Goal: Feedback & Contribution: Leave review/rating

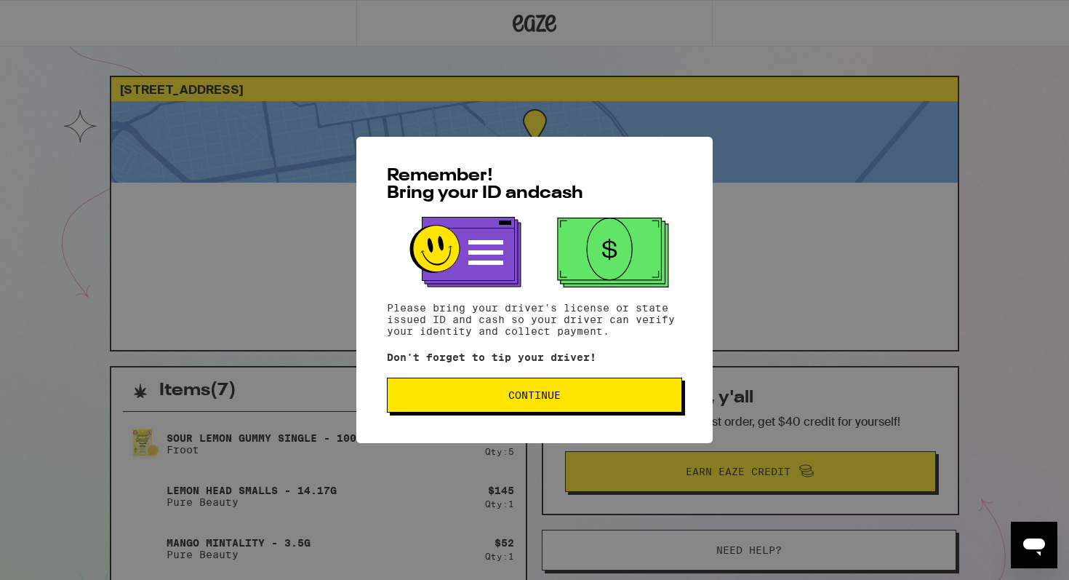
click at [492, 391] on button "Continue" at bounding box center [534, 394] width 295 height 35
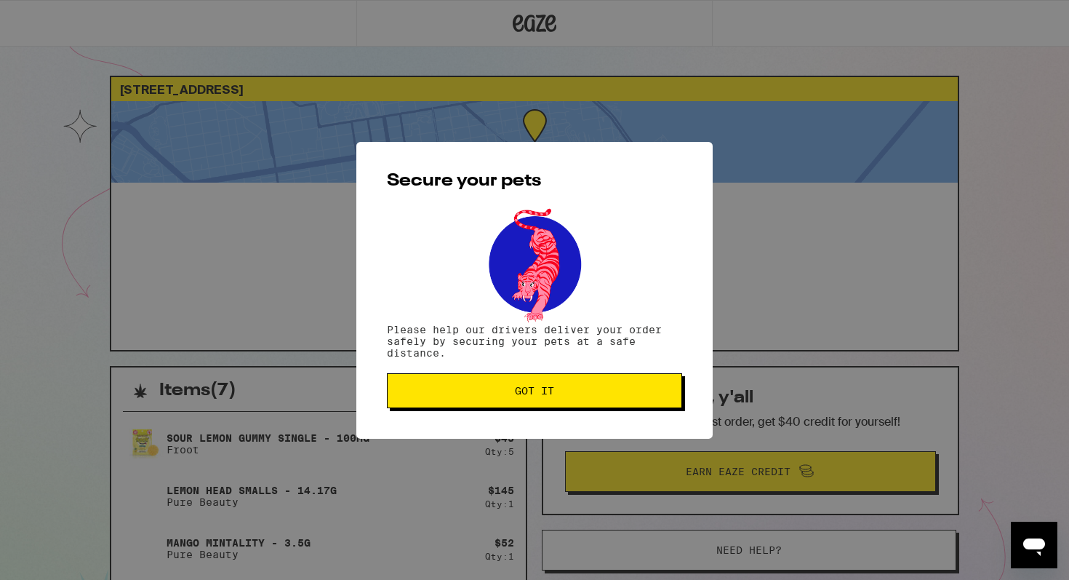
click at [492, 391] on span "Got it" at bounding box center [534, 390] width 270 height 10
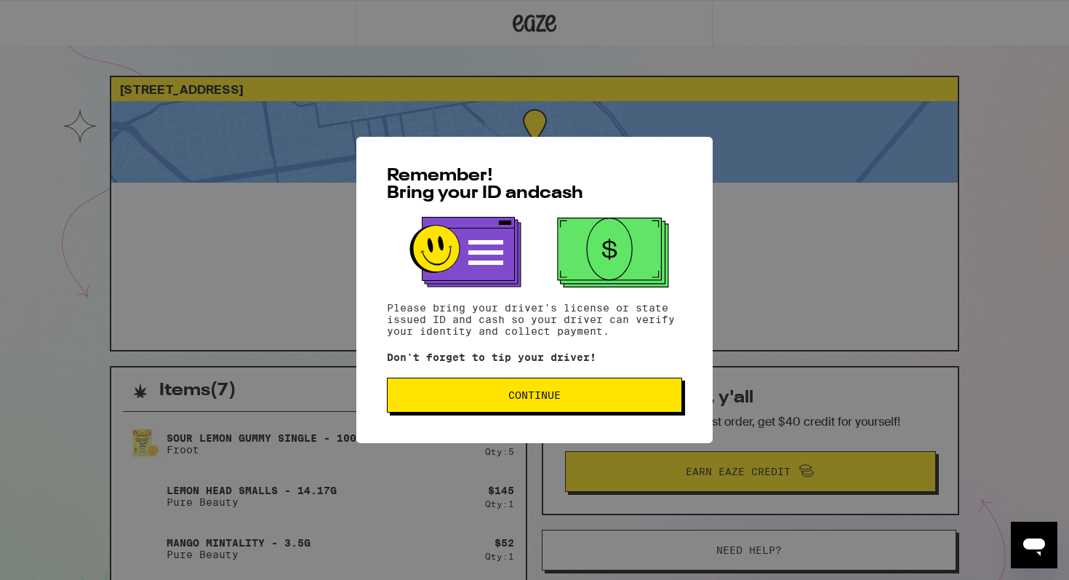
click at [508, 381] on button "Continue" at bounding box center [534, 394] width 295 height 35
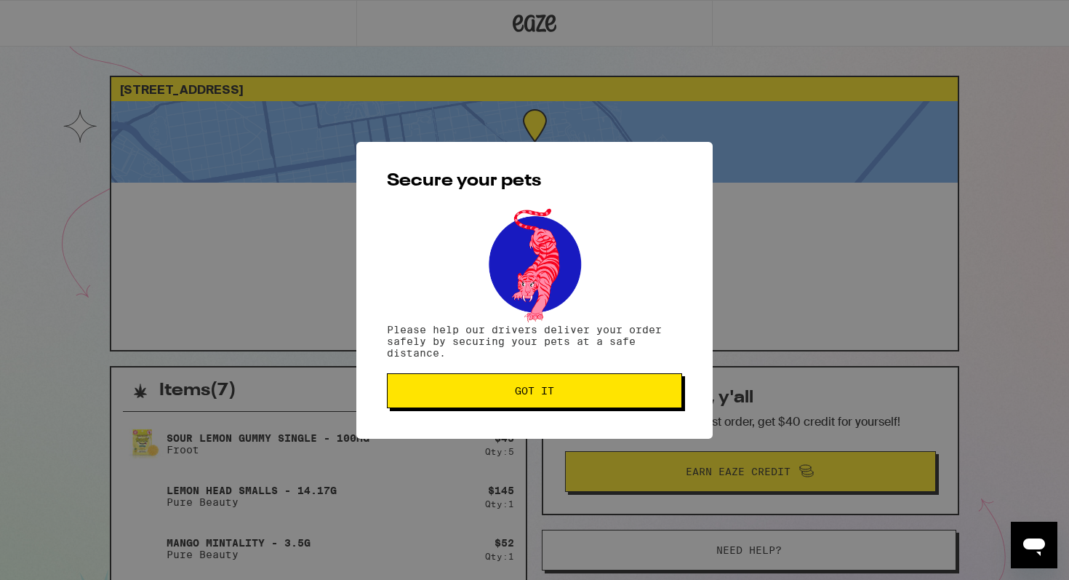
click at [508, 381] on button "Got it" at bounding box center [534, 390] width 295 height 35
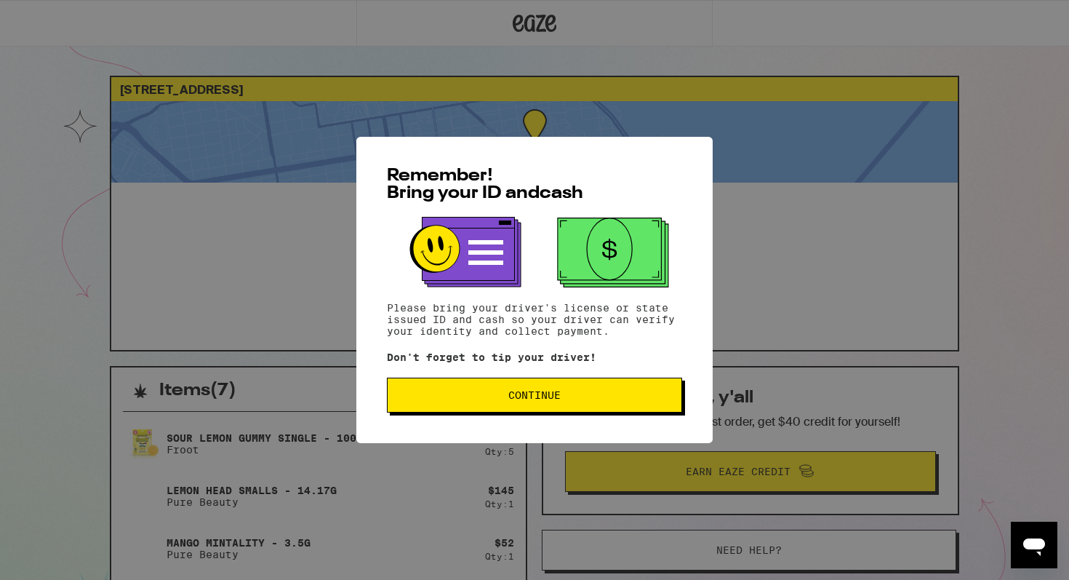
click at [479, 416] on div "Remember! Bring your ID and cash Please bring your driver's license or state is…" at bounding box center [534, 290] width 356 height 306
click at [480, 407] on button "Continue" at bounding box center [534, 394] width 295 height 35
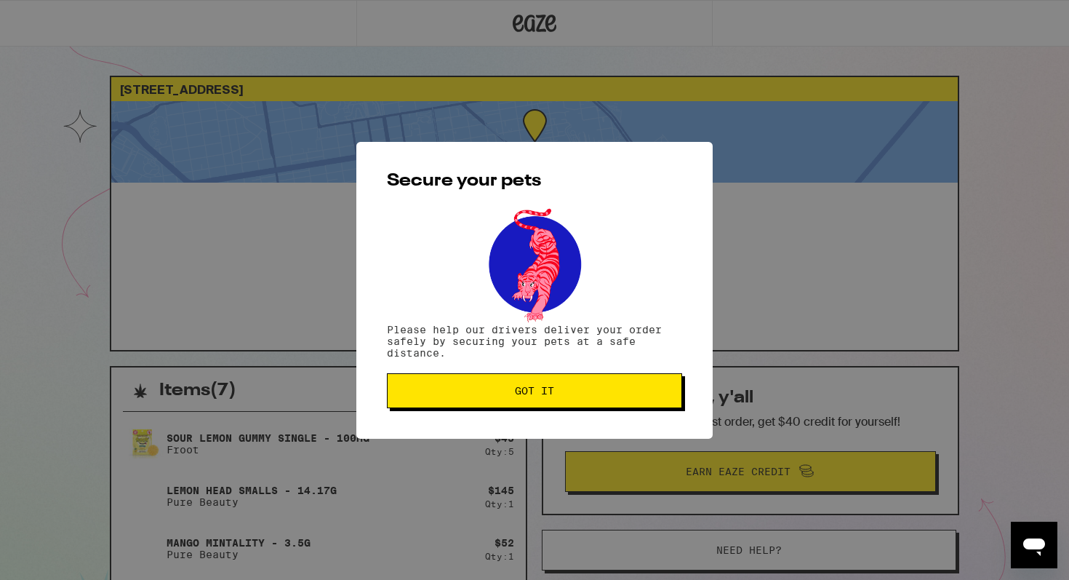
click at [476, 406] on button "Got it" at bounding box center [534, 390] width 295 height 35
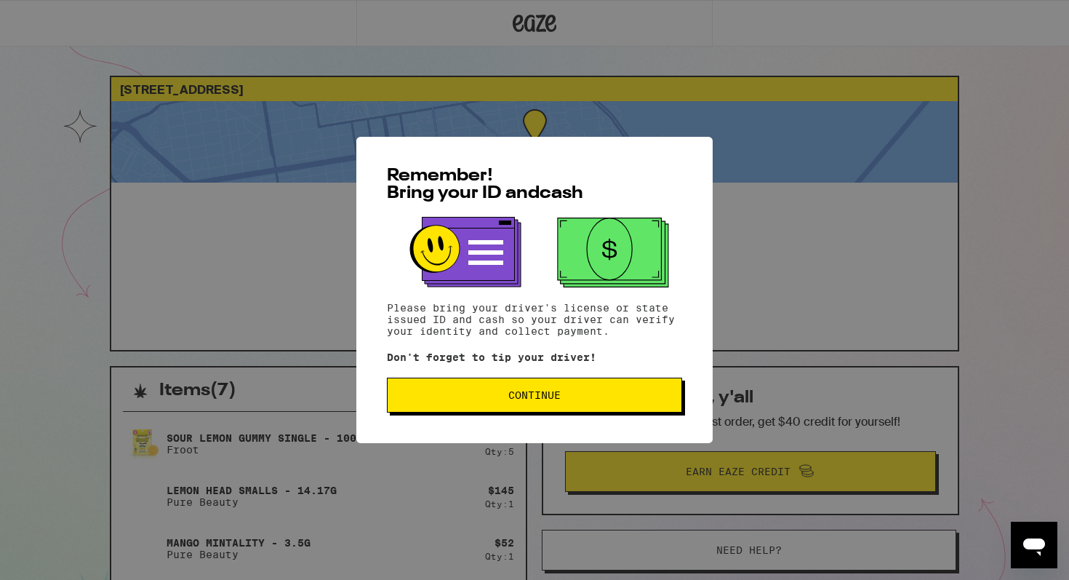
click at [474, 398] on span "Continue" at bounding box center [534, 395] width 270 height 10
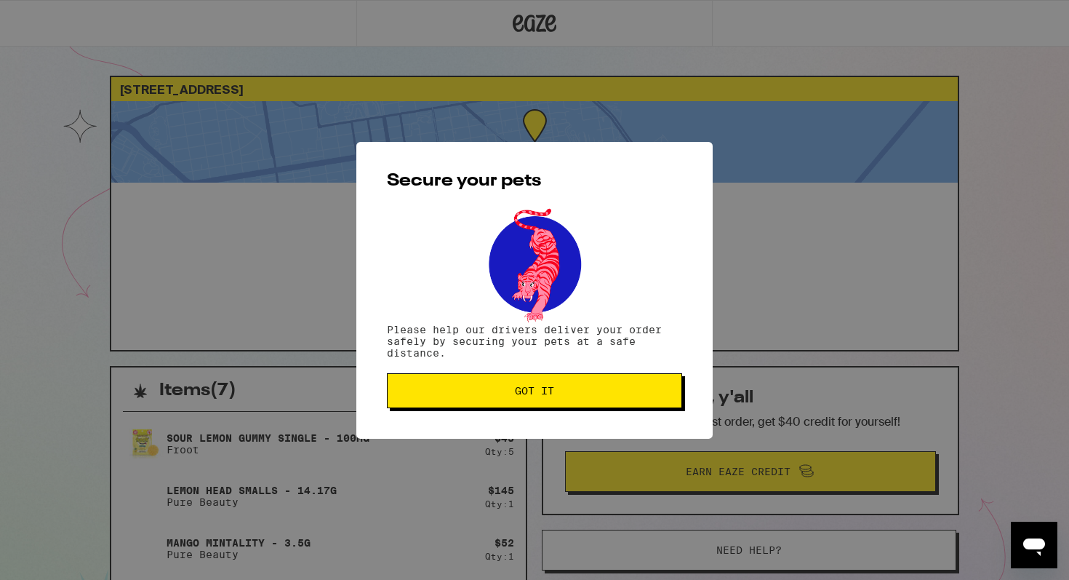
click at [474, 398] on button "Got it" at bounding box center [534, 390] width 295 height 35
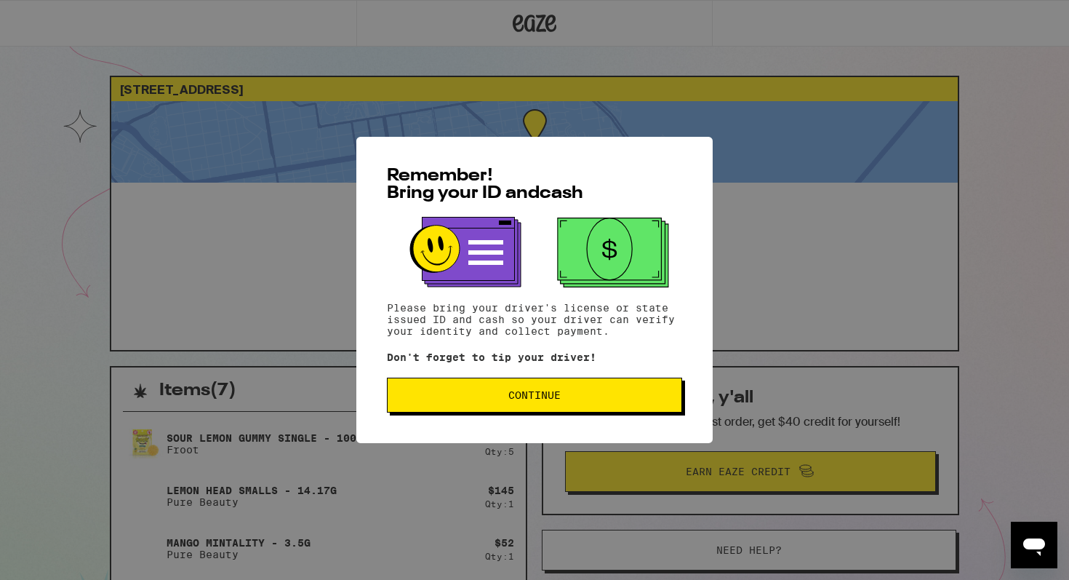
click at [493, 377] on div "Remember! Bring your ID and cash Please bring your driver's license or state is…" at bounding box center [534, 290] width 356 height 306
click at [493, 389] on button "Continue" at bounding box center [534, 394] width 295 height 35
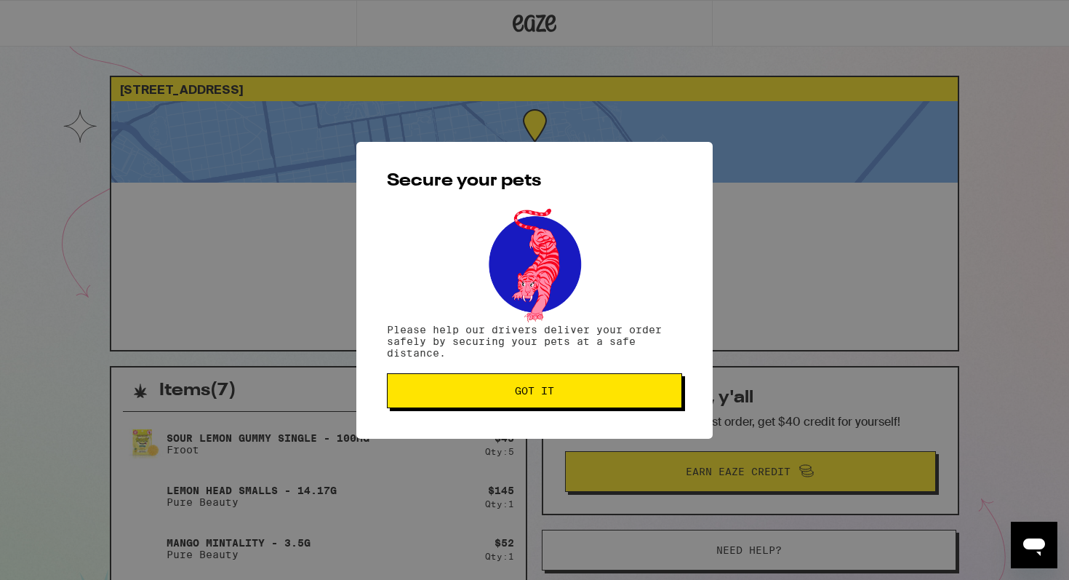
click at [490, 396] on span "Got it" at bounding box center [534, 390] width 270 height 10
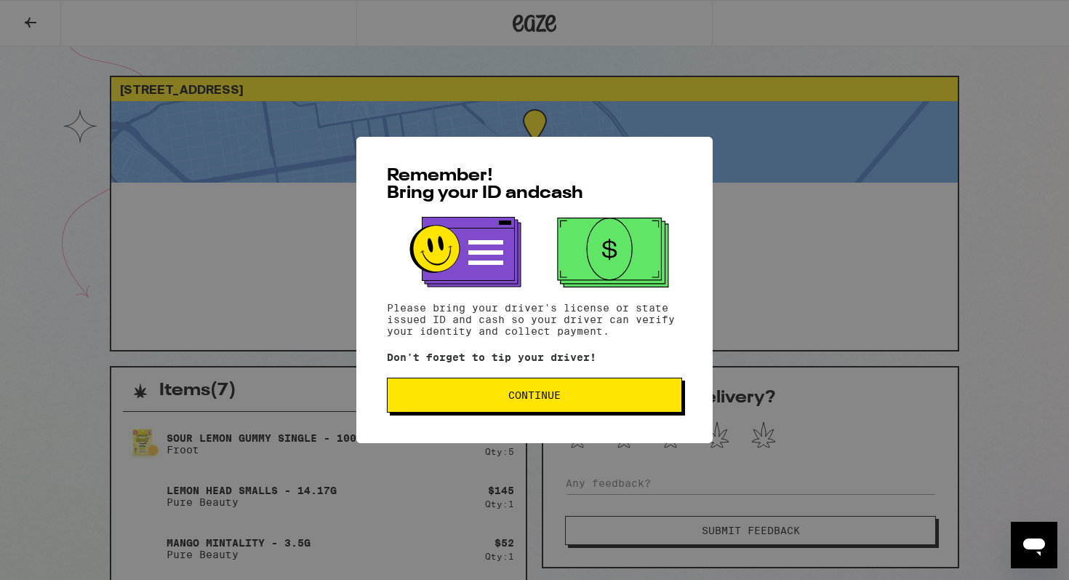
click at [448, 409] on button "Continue" at bounding box center [534, 394] width 295 height 35
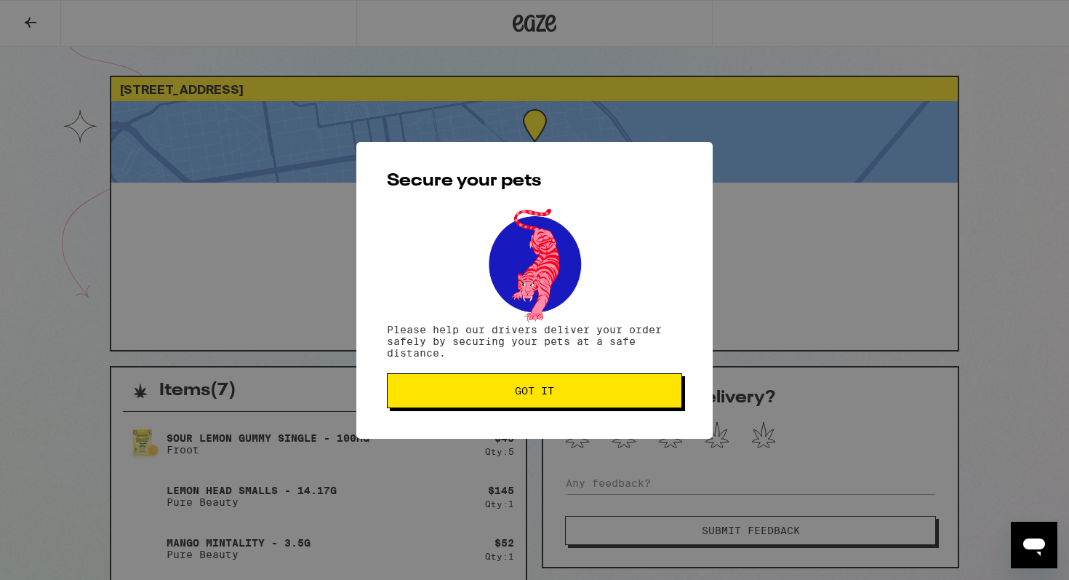
click at [448, 406] on button "Got it" at bounding box center [534, 390] width 295 height 35
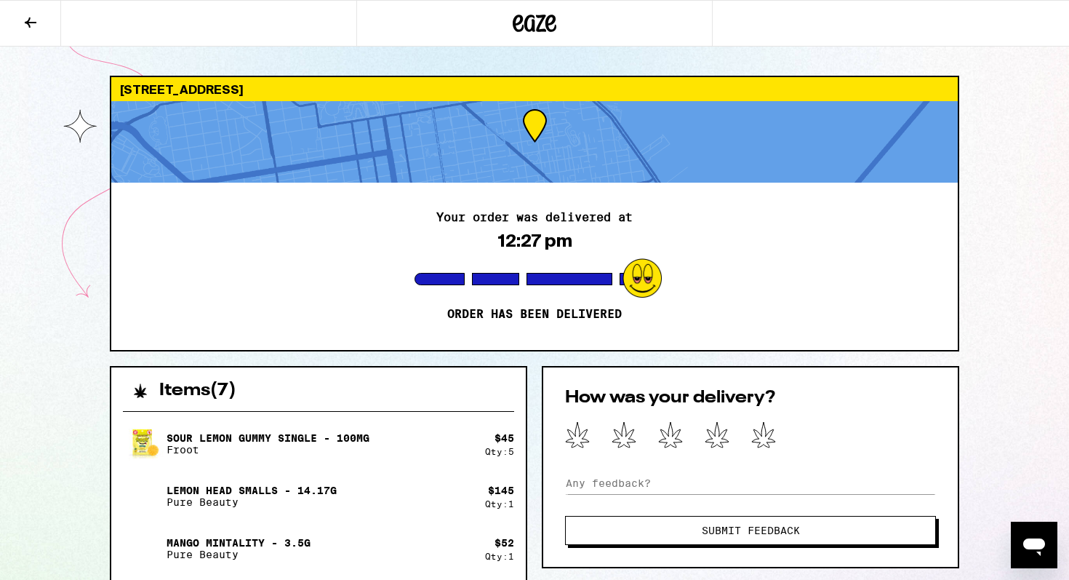
click at [771, 444] on icon at bounding box center [763, 434] width 25 height 27
click at [766, 529] on span "Submit Feedback" at bounding box center [751, 530] width 98 height 10
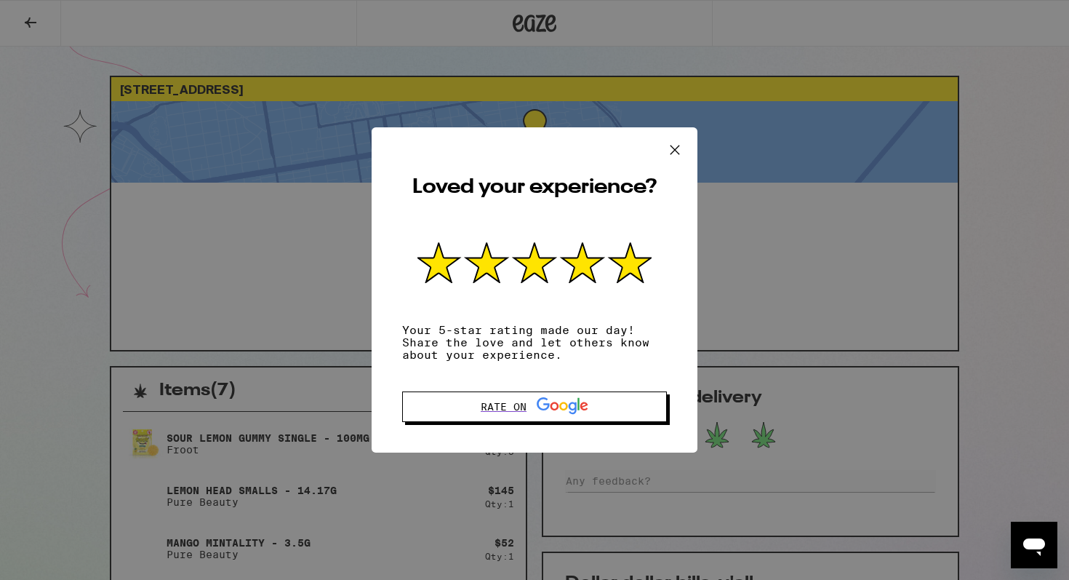
click at [673, 143] on icon at bounding box center [675, 150] width 22 height 22
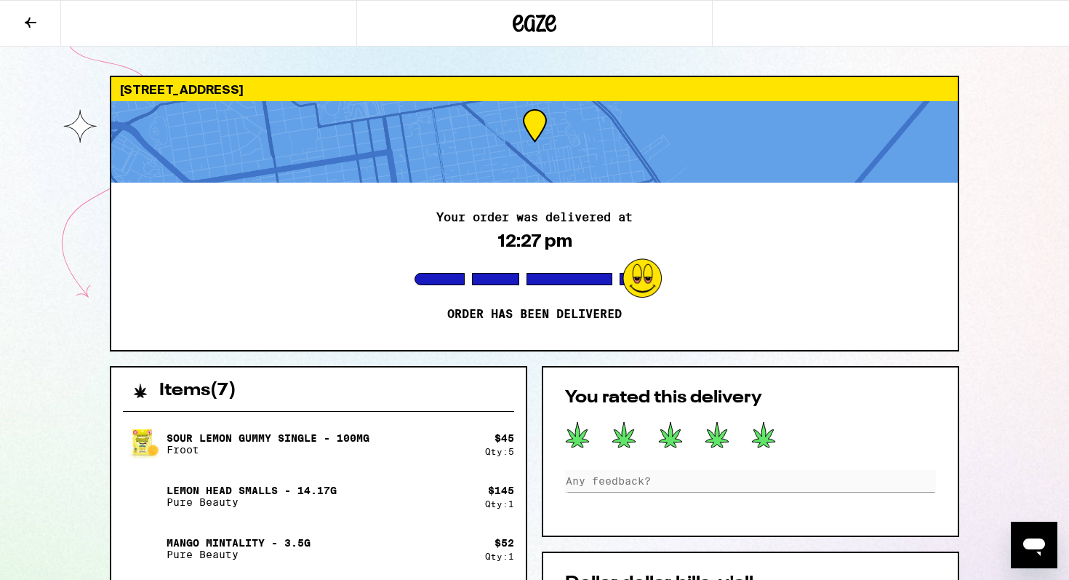
click at [550, 28] on icon at bounding box center [535, 23] width 44 height 26
